Goal: Information Seeking & Learning: Learn about a topic

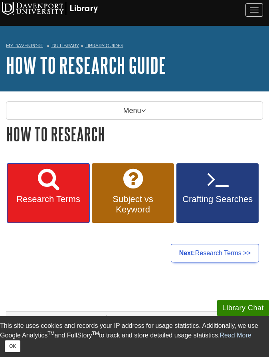
click at [64, 196] on span "Research Terms" at bounding box center [48, 199] width 70 height 10
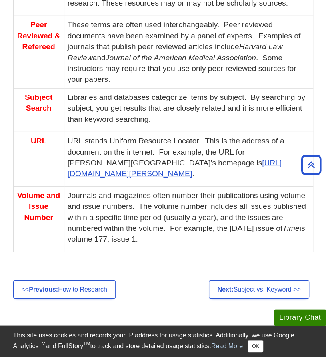
scroll to position [725, 0]
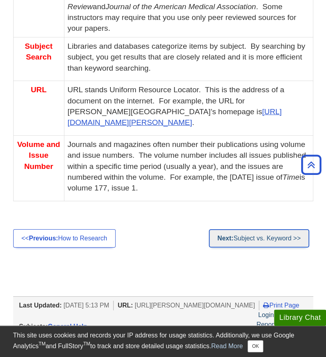
click at [269, 229] on link "Next: Subject vs. Keyword >>" at bounding box center [258, 238] width 100 height 18
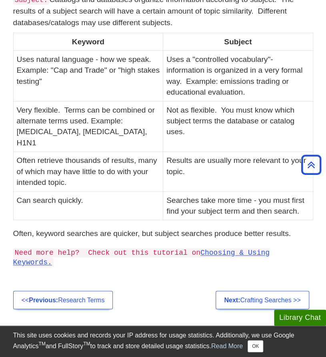
scroll to position [213, 0]
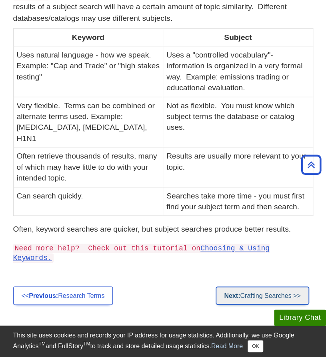
click at [274, 286] on link "Next: Crafting Searches >>" at bounding box center [261, 295] width 93 height 18
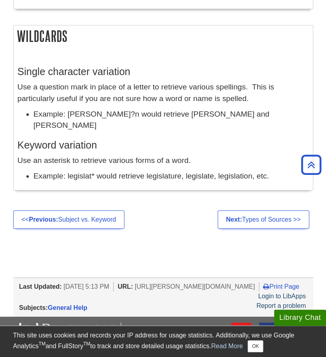
scroll to position [769, 0]
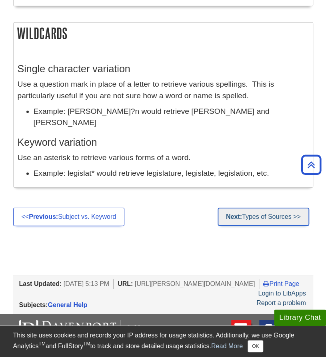
click at [276, 214] on link "Next: Types of Sources >>" at bounding box center [262, 217] width 91 height 18
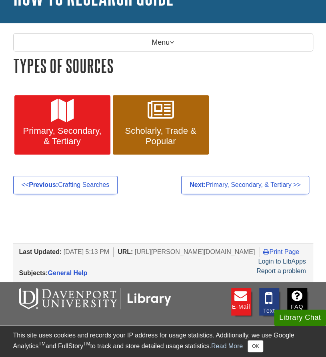
scroll to position [66, 0]
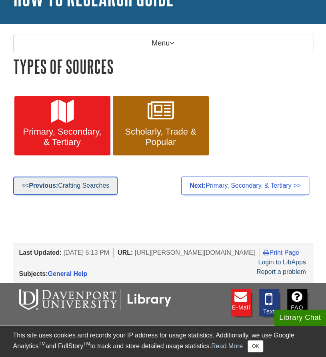
click at [68, 182] on link "<< Previous: Crafting Searches" at bounding box center [65, 186] width 105 height 18
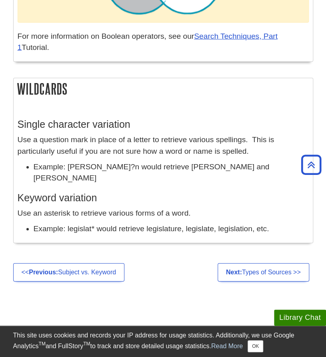
scroll to position [709, 0]
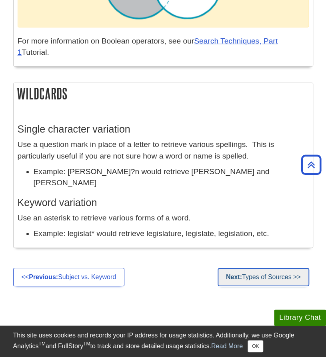
click at [253, 278] on link "Next: Types of Sources >>" at bounding box center [262, 277] width 91 height 18
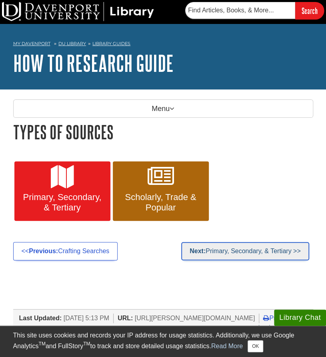
click at [235, 250] on link "Next: Primary, Secondary, & Tertiary >>" at bounding box center [244, 251] width 127 height 18
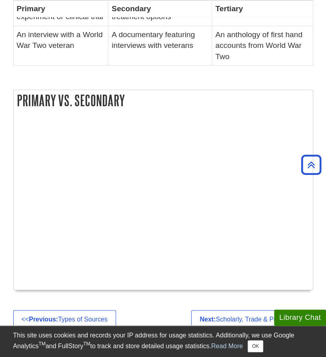
scroll to position [373, 0]
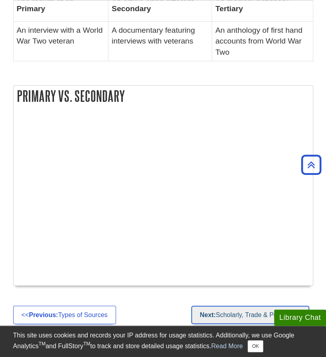
click at [227, 306] on link "Next: Scholarly, Trade & Popular >>" at bounding box center [249, 315] width 117 height 18
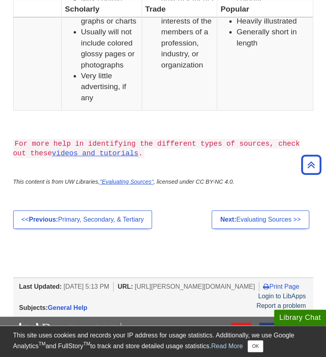
scroll to position [878, 0]
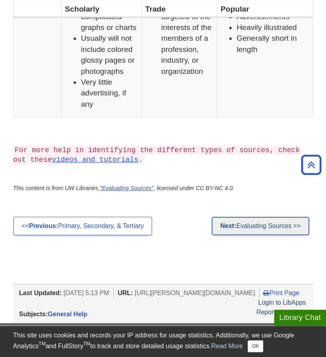
click at [284, 217] on link "Next: Evaluating Sources >>" at bounding box center [259, 226] width 97 height 18
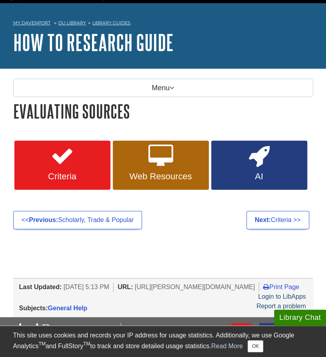
scroll to position [24, 0]
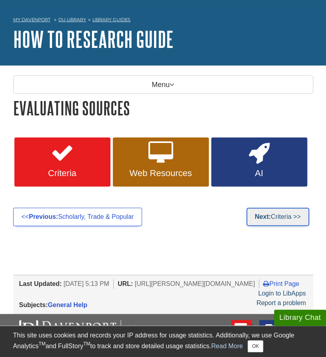
click at [282, 216] on link "Next: Criteria >>" at bounding box center [277, 217] width 63 height 18
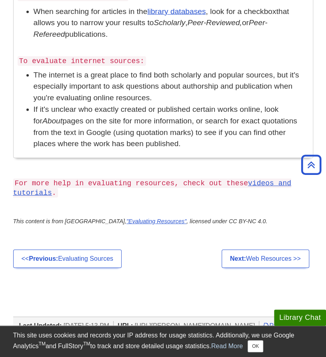
scroll to position [646, 0]
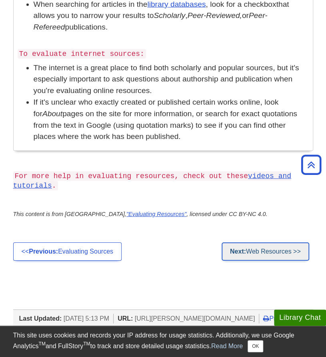
click at [276, 252] on link "Next: Web Resources >>" at bounding box center [264, 251] width 87 height 18
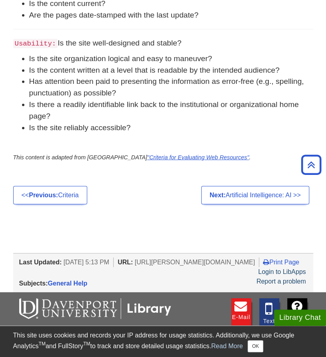
scroll to position [565, 0]
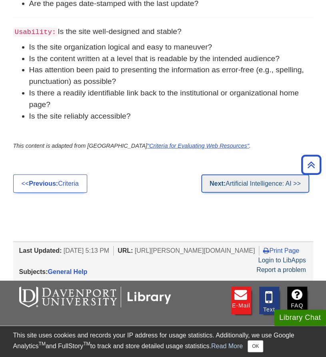
click at [274, 183] on link "Next: Artificial Intelligence: AI >>" at bounding box center [255, 184] width 108 height 18
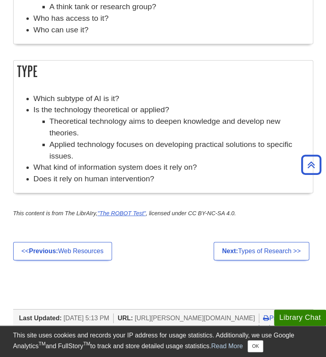
scroll to position [768, 0]
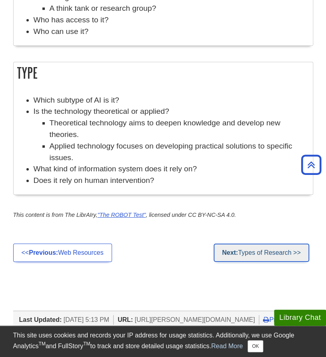
click at [249, 250] on link "Next: Types of Research >>" at bounding box center [260, 253] width 95 height 18
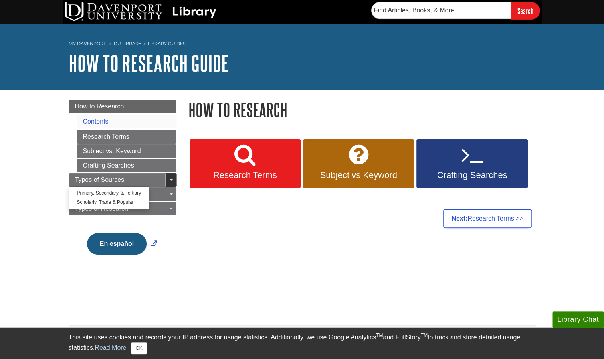
click at [170, 179] on span "Guide Page Menu" at bounding box center [171, 180] width 3 height 2
click at [166, 178] on link "Toggle Dropdown" at bounding box center [170, 180] width 11 height 14
click at [218, 207] on div "How to Research Research Terms Subject vs Keyword Crafting Searches Next: Resea…" at bounding box center [362, 165] width 359 height 133
click at [222, 246] on div "Menu How to Research Contents Research Terms Subject vs. Keyword Crafting Searc…" at bounding box center [302, 184] width 479 height 191
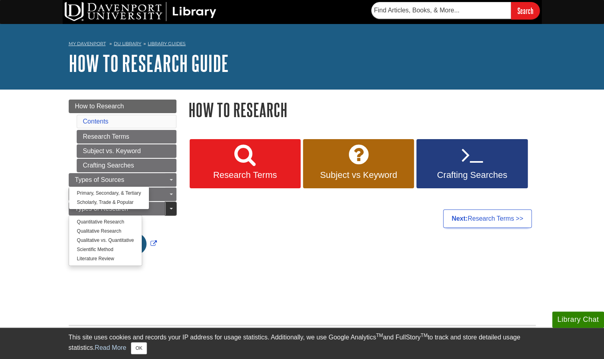
click at [171, 208] on span "Guide Page Menu" at bounding box center [171, 209] width 3 height 2
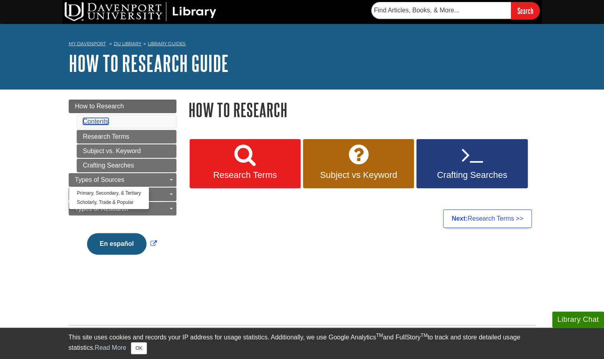
click at [106, 123] on link "Contents" at bounding box center [96, 121] width 26 height 7
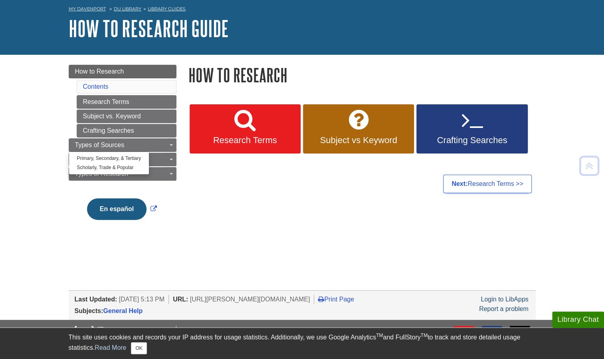
scroll to position [15, 0]
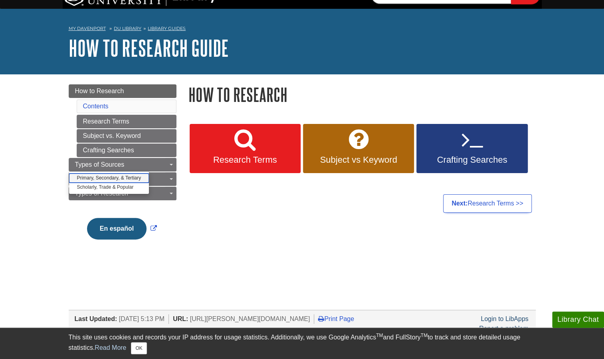
click at [111, 175] on link "Primary, Secondary, & Tertiary" at bounding box center [109, 177] width 80 height 9
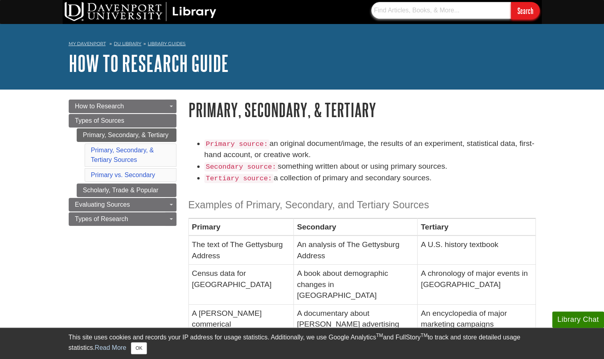
click at [401, 12] on input "text" at bounding box center [441, 10] width 140 height 17
type input "nursing lib guide"
click at [511, 2] on input "Search" at bounding box center [525, 10] width 29 height 17
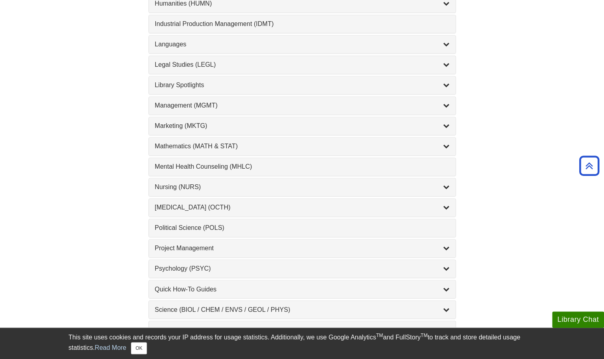
scroll to position [625, 0]
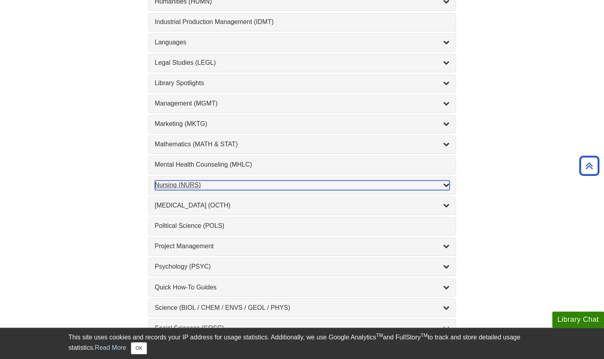
click at [425, 180] on div "Nursing (NURS) , 14 guides" at bounding box center [302, 185] width 295 height 10
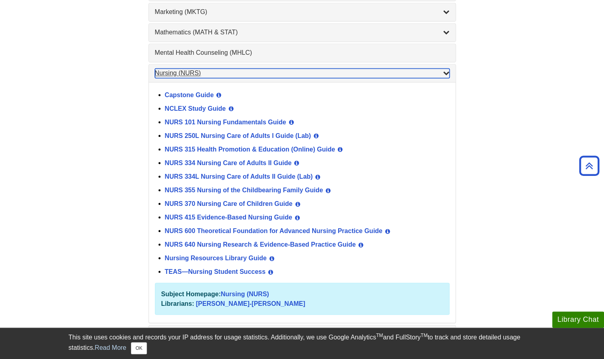
scroll to position [739, 0]
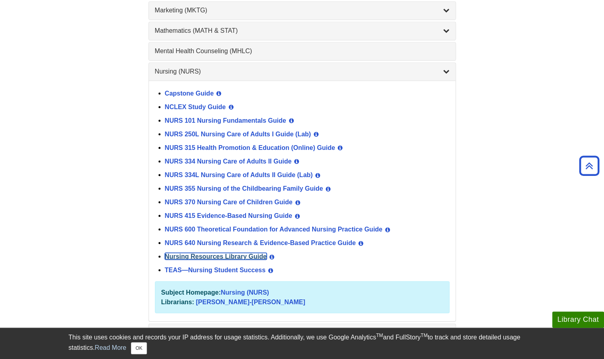
click at [229, 252] on link "Nursing Resources Library Guide" at bounding box center [216, 255] width 102 height 7
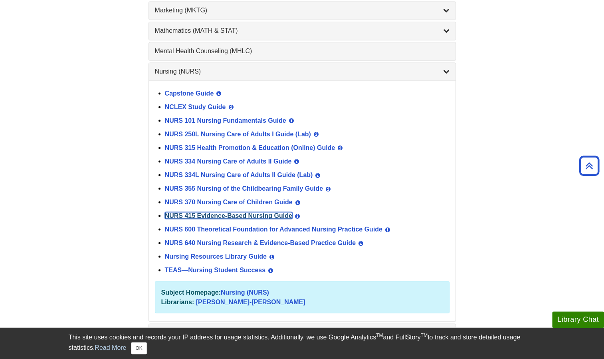
click at [219, 212] on link "NURS 415 Evidence-Based Nursing Guide" at bounding box center [228, 215] width 127 height 7
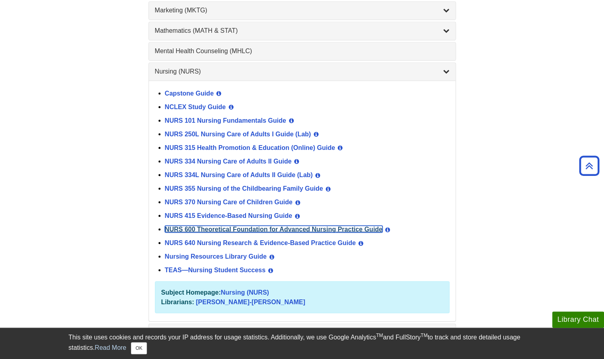
click at [220, 225] on link "NURS 600 Theoretical Foundation for Advanced Nursing Practice Guide" at bounding box center [274, 228] width 218 height 7
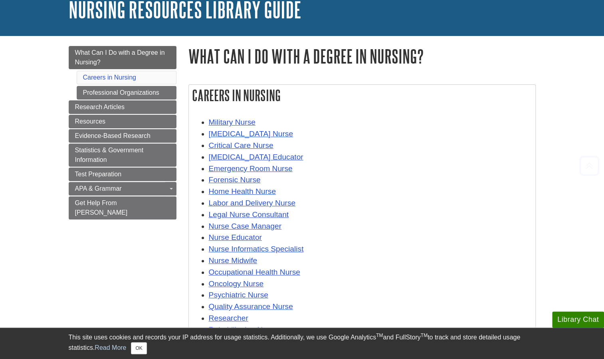
scroll to position [53, 0]
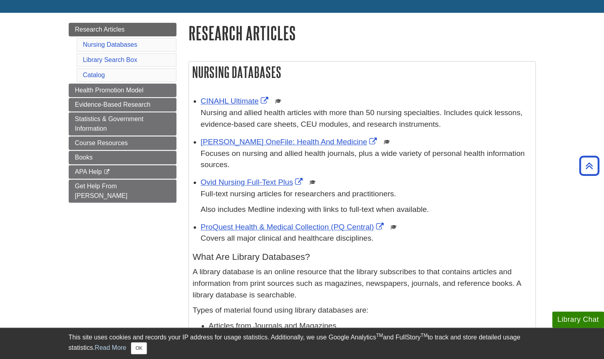
scroll to position [95, 0]
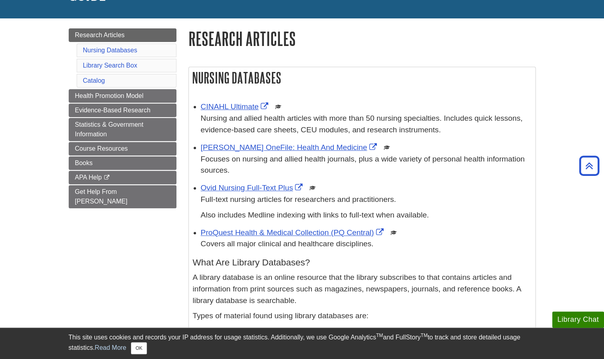
click at [210, 100] on li "CINAHL Ultimate This link opens in a new window Nursing and allied health artic…" at bounding box center [366, 117] width 331 height 36
click at [225, 109] on link "CINAHL Ultimate" at bounding box center [235, 106] width 69 height 8
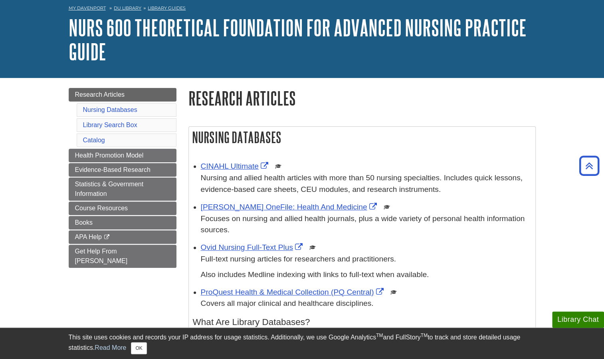
scroll to position [35, 0]
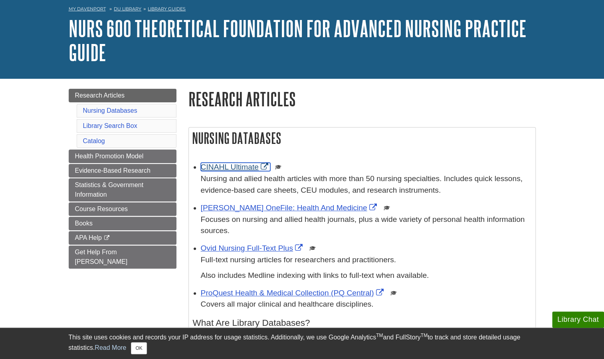
click at [223, 164] on link "CINAHL Ultimate" at bounding box center [235, 167] width 69 height 8
